Goal: Task Accomplishment & Management: Manage account settings

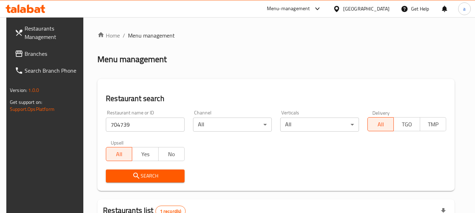
scroll to position [91, 0]
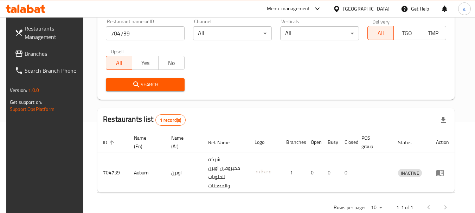
click at [378, 9] on div "Kuwait" at bounding box center [366, 9] width 46 height 8
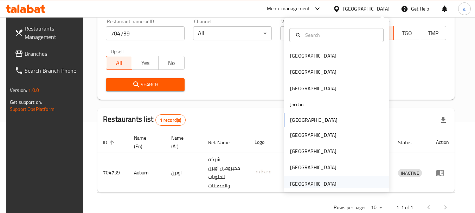
click at [309, 184] on div "[GEOGRAPHIC_DATA]" at bounding box center [313, 184] width 46 height 8
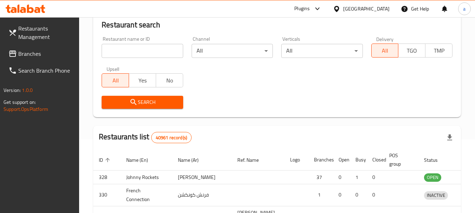
scroll to position [91, 0]
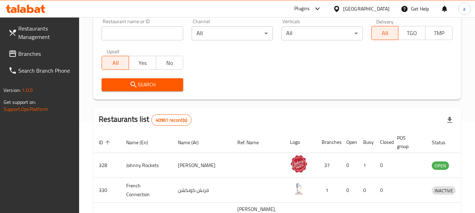
click at [34, 52] on span "Branches" at bounding box center [46, 54] width 56 height 8
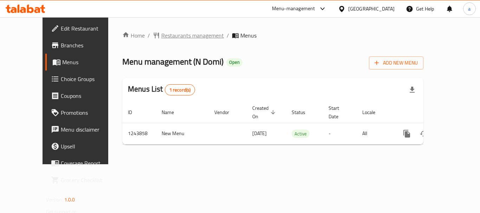
click at [169, 37] on span "Restaurants management" at bounding box center [192, 35] width 63 height 8
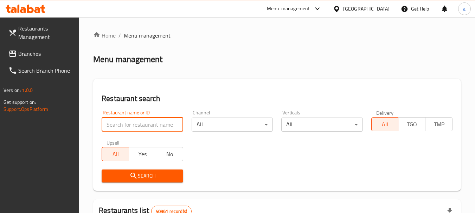
click at [140, 125] on input "search" at bounding box center [142, 125] width 81 height 14
paste input "681697"
type input "681697"
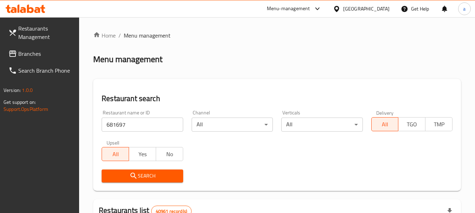
click at [146, 174] on span "Search" at bounding box center [142, 176] width 70 height 9
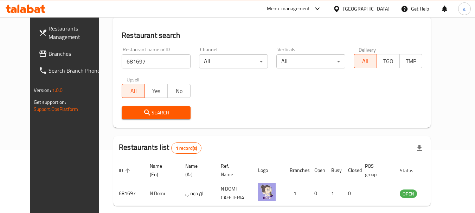
scroll to position [91, 0]
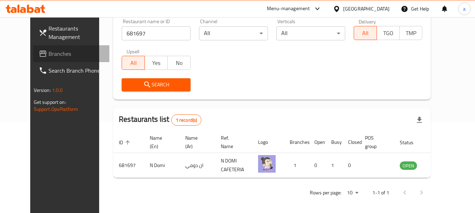
click at [49, 50] on span "Branches" at bounding box center [77, 54] width 56 height 8
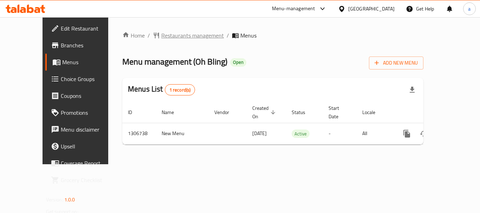
click at [170, 36] on span "Restaurants management" at bounding box center [192, 35] width 63 height 8
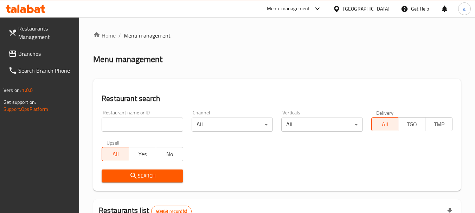
click at [148, 123] on div at bounding box center [237, 106] width 475 height 213
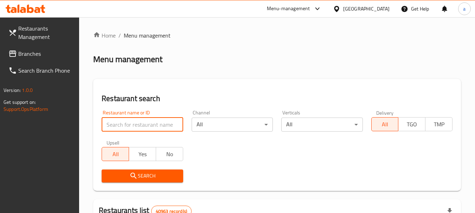
click at [148, 123] on input "search" at bounding box center [142, 125] width 81 height 14
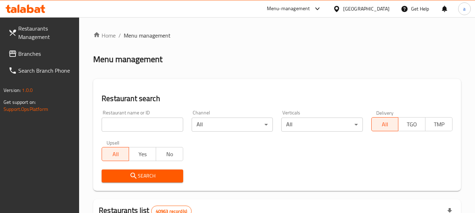
click at [143, 118] on input "search" at bounding box center [142, 125] width 81 height 14
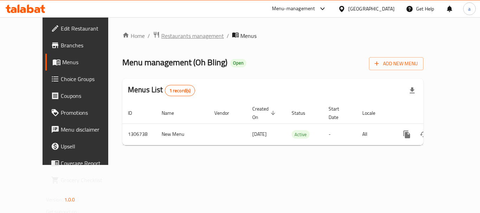
click at [178, 34] on span "Restaurants management" at bounding box center [192, 36] width 63 height 8
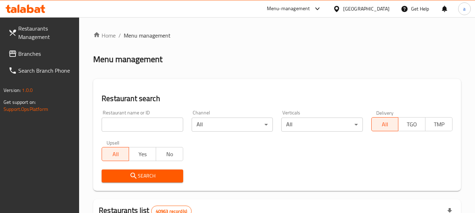
click at [163, 121] on input "search" at bounding box center [142, 125] width 81 height 14
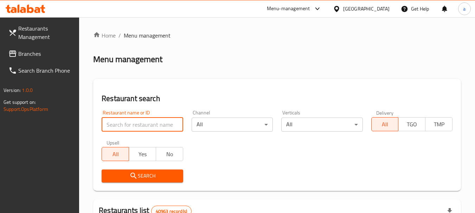
paste input "704202"
type input "704202"
click at [151, 179] on span "Search" at bounding box center [142, 176] width 70 height 9
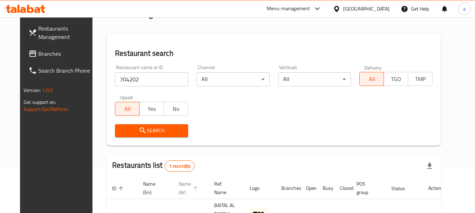
scroll to position [91, 0]
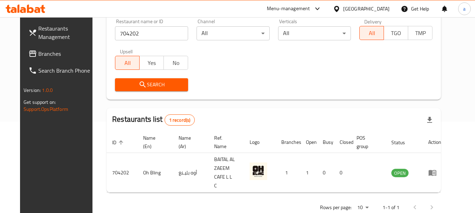
click at [352, 4] on div "[GEOGRAPHIC_DATA]" at bounding box center [361, 8] width 68 height 17
click at [38, 54] on span "Branches" at bounding box center [66, 54] width 56 height 8
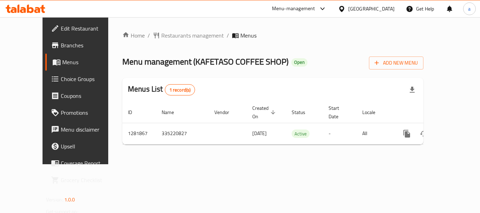
click at [167, 36] on span "Restaurants management" at bounding box center [192, 35] width 63 height 8
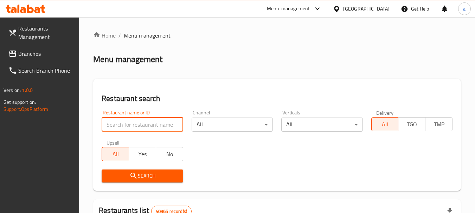
drag, startPoint x: 159, startPoint y: 121, endPoint x: 158, endPoint y: 126, distance: 5.3
click at [159, 121] on input "search" at bounding box center [142, 125] width 81 height 14
paste input "694581"
type input "694581"
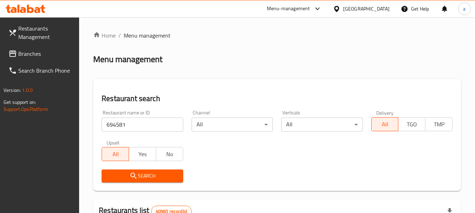
click at [150, 173] on span "Search" at bounding box center [142, 176] width 70 height 9
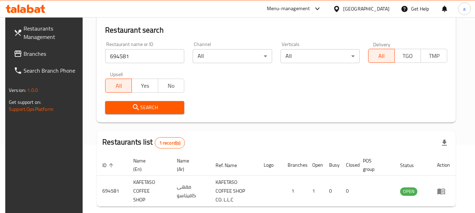
scroll to position [100, 0]
